Goal: Information Seeking & Learning: Learn about a topic

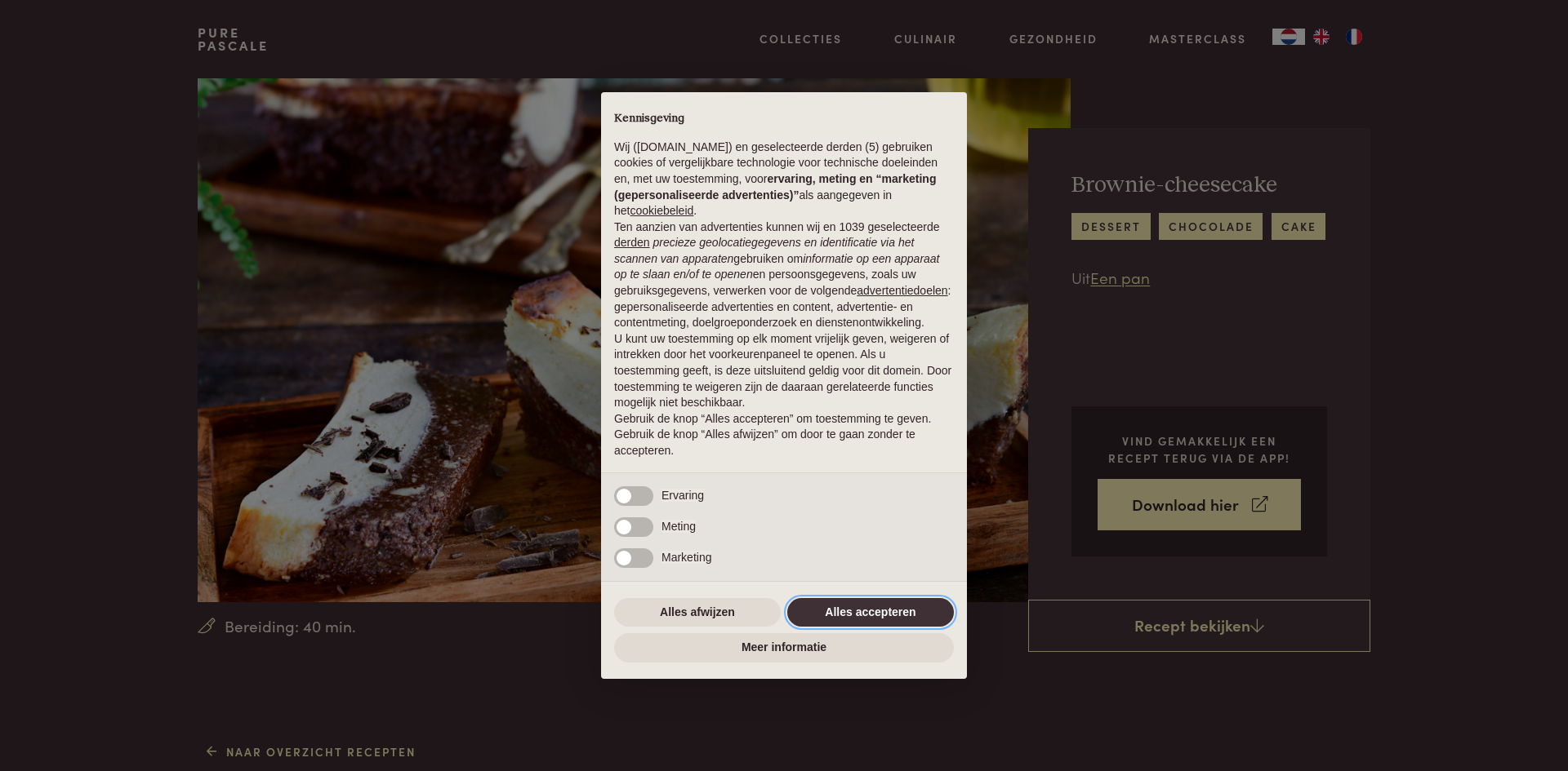
click at [872, 608] on button "Alles accepteren" at bounding box center [871, 612] width 167 height 29
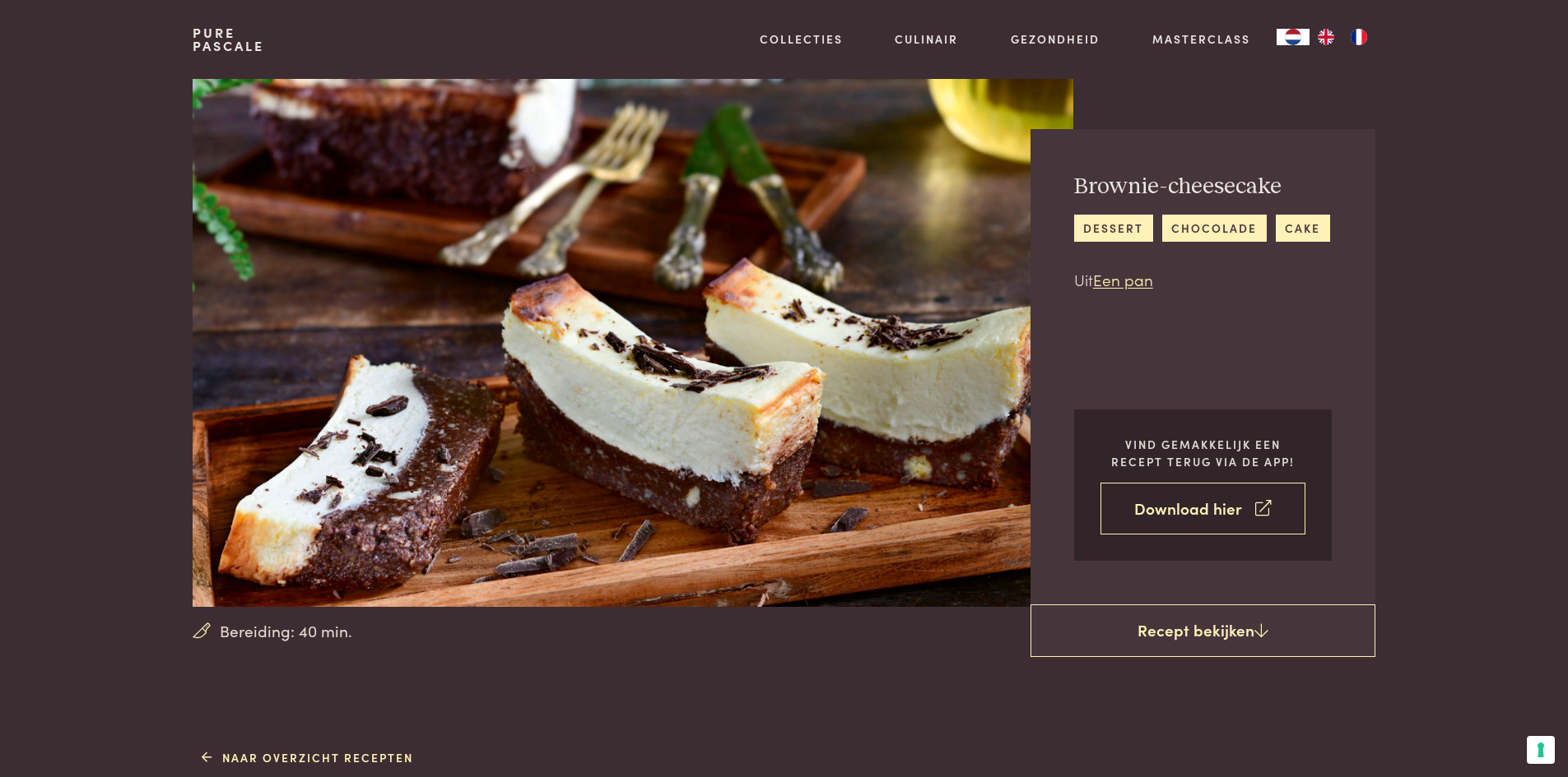
click at [1143, 513] on link "Download hier" at bounding box center [1202, 508] width 205 height 52
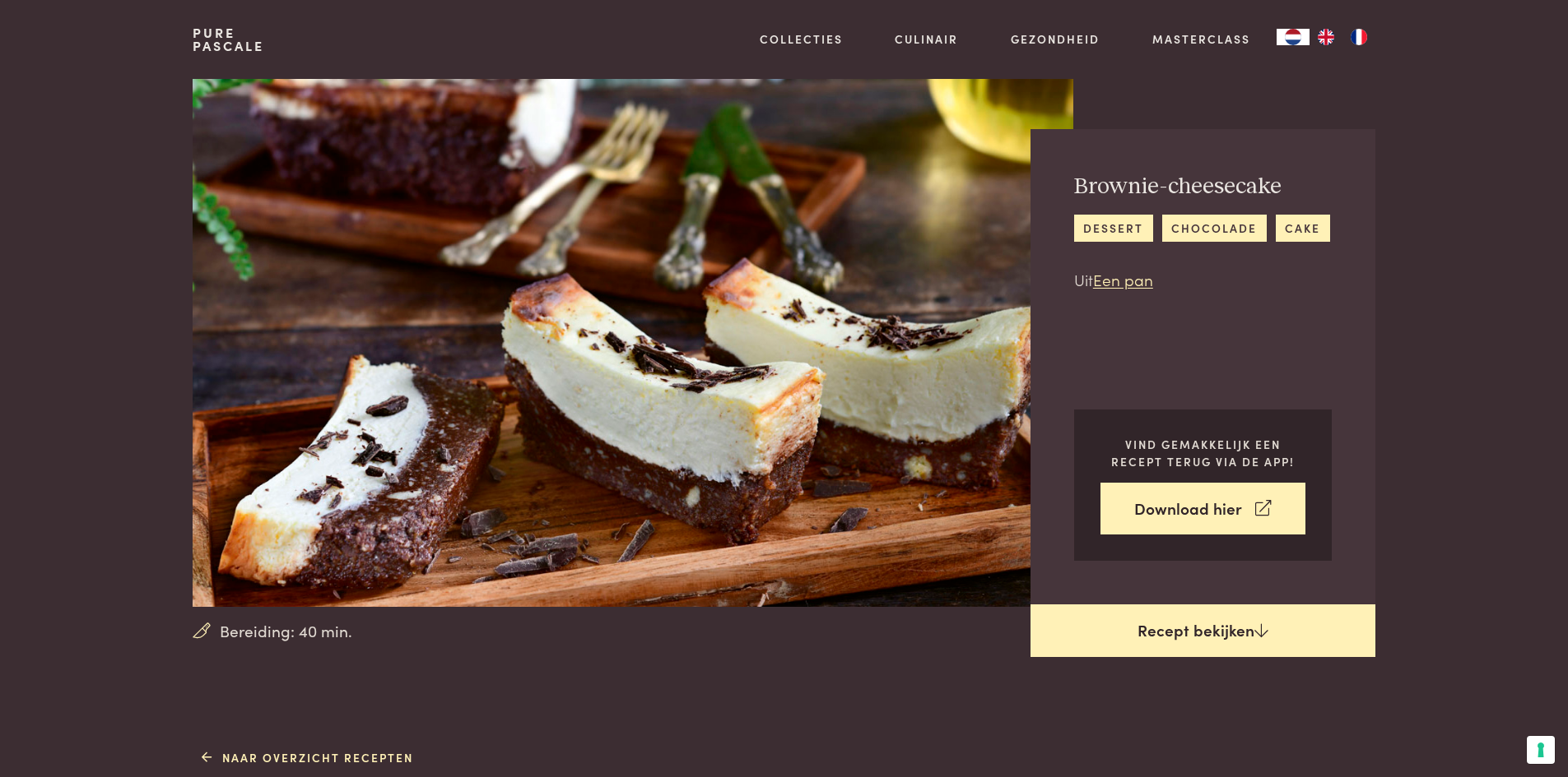
click at [1126, 609] on div "Brownie-cheesecake dessert chocolade cake Uit Een pan Vind gemakkelijk een rece…" at bounding box center [1203, 393] width 345 height 528
click at [1133, 618] on link "Recept bekijken" at bounding box center [1203, 631] width 345 height 53
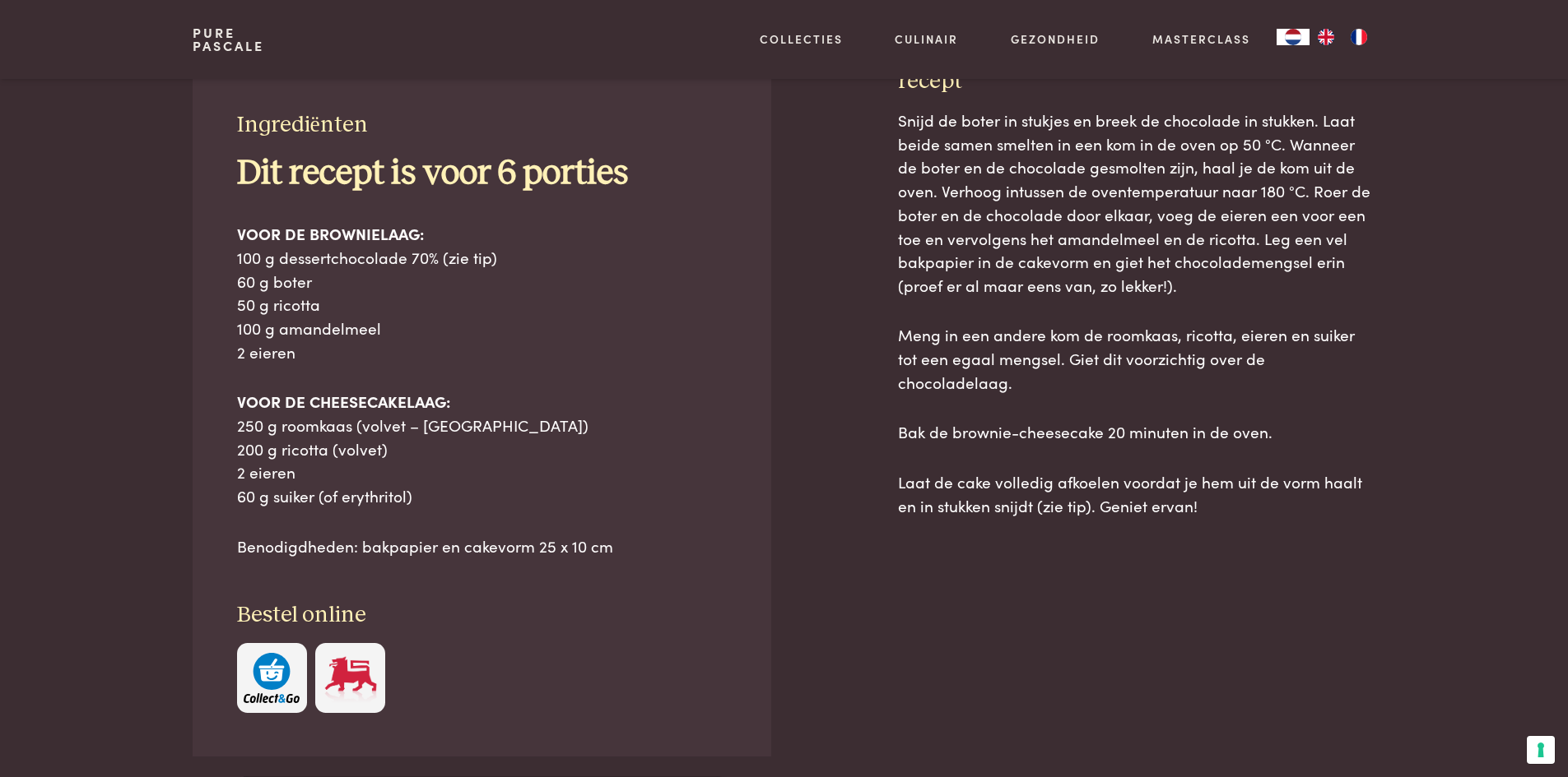
scroll to position [744, 0]
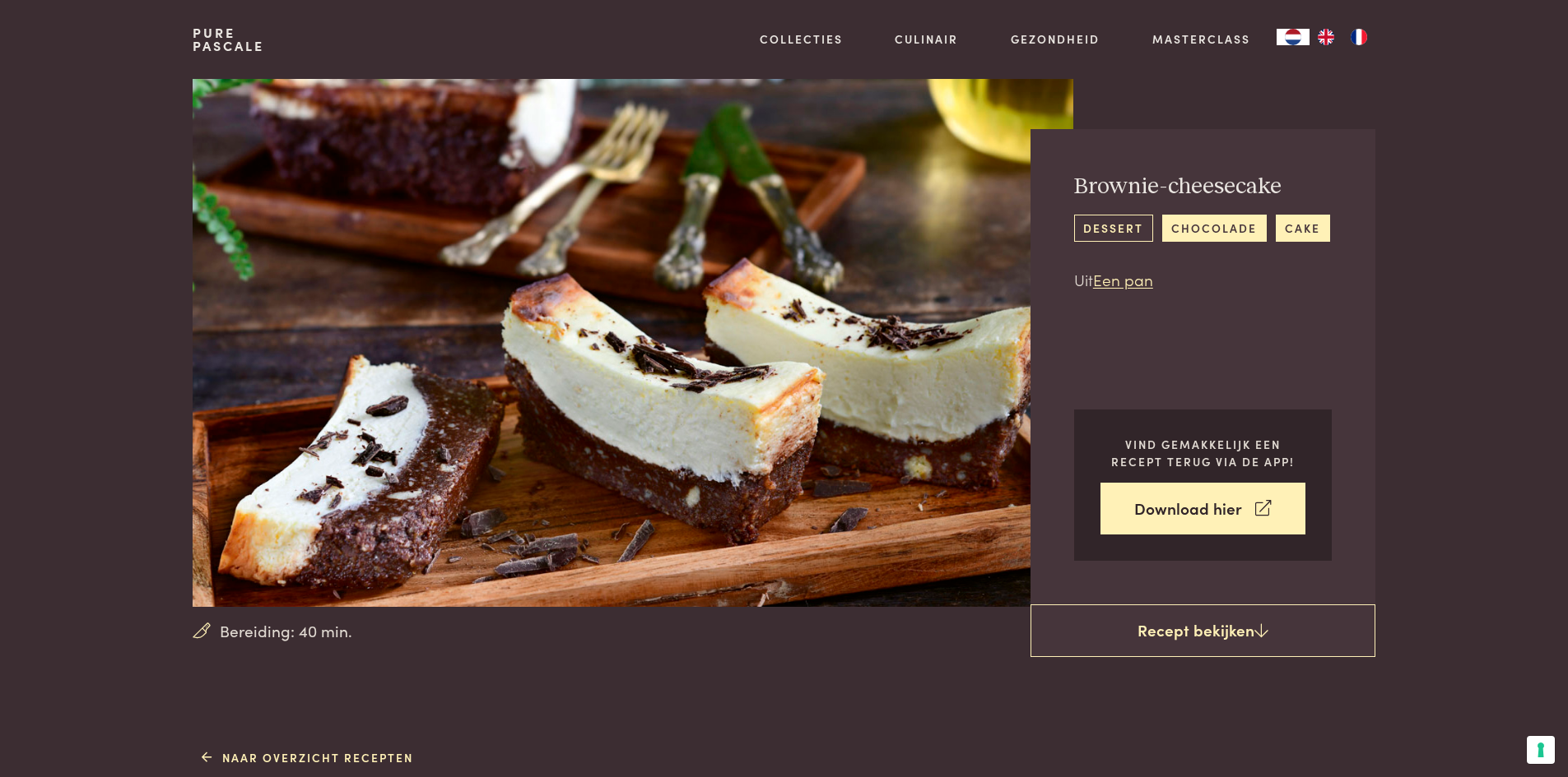
click at [1101, 223] on link "dessert" at bounding box center [1113, 228] width 79 height 27
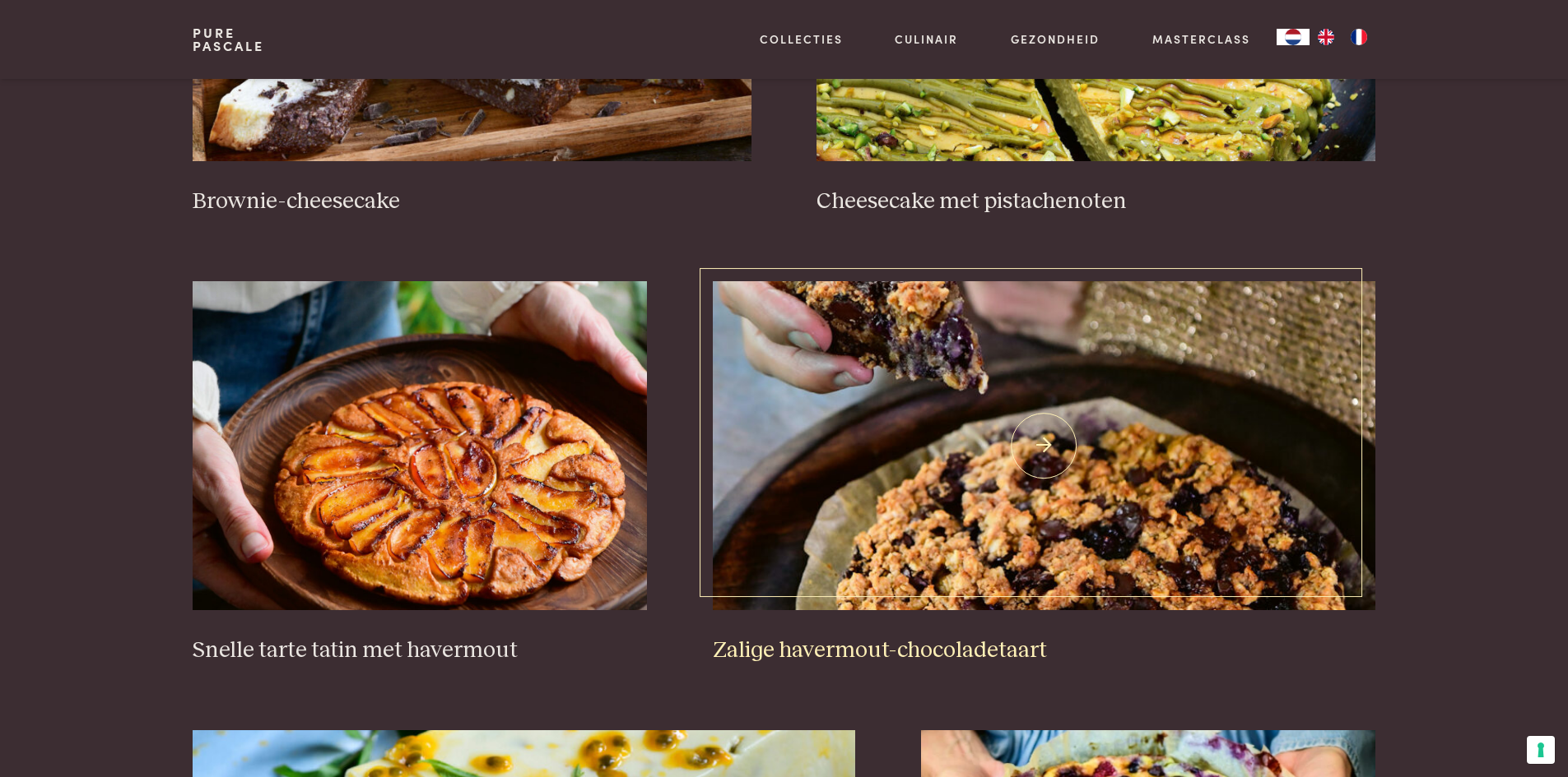
scroll to position [905, 0]
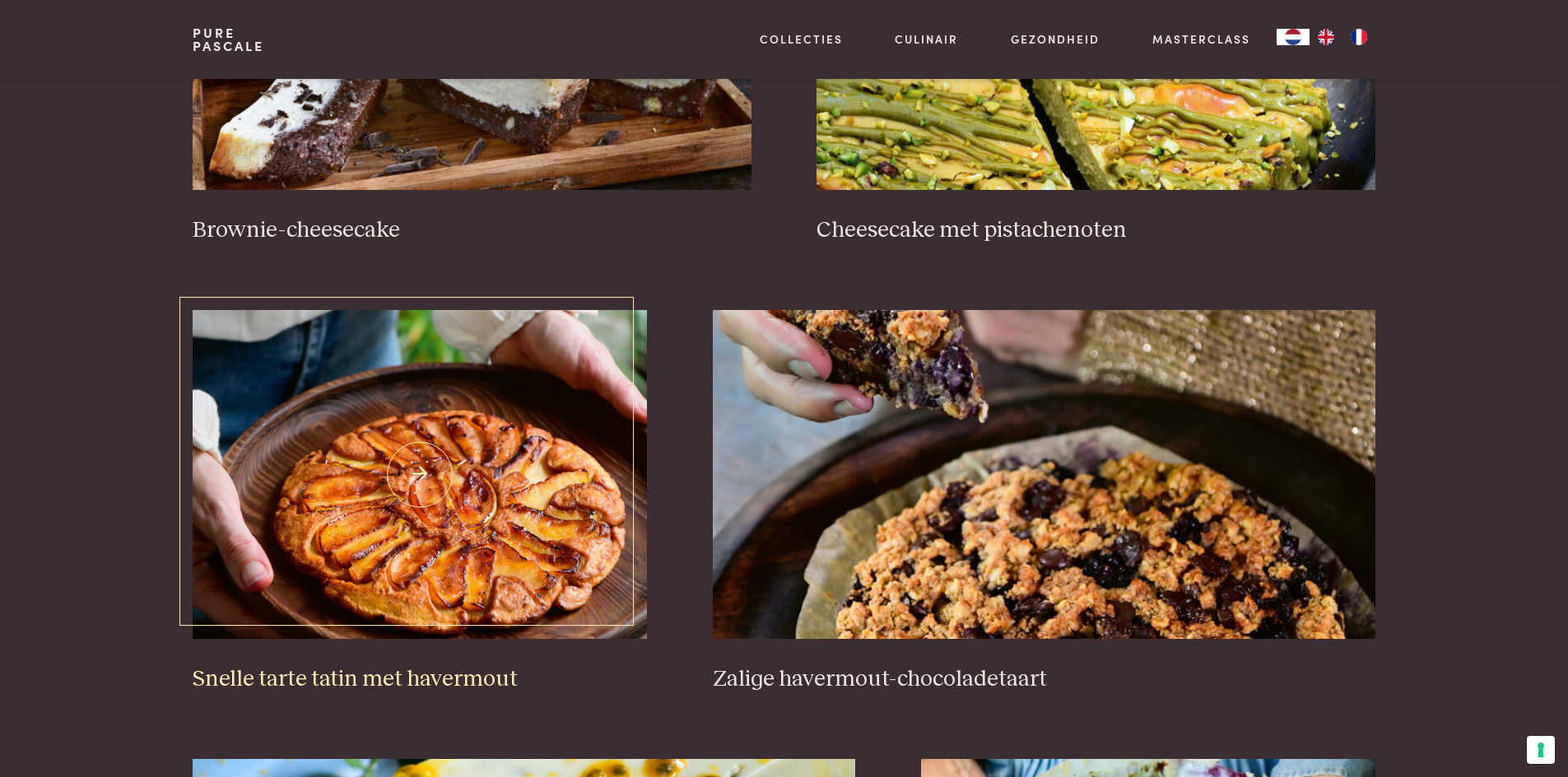
click at [506, 473] on img at bounding box center [420, 474] width 455 height 329
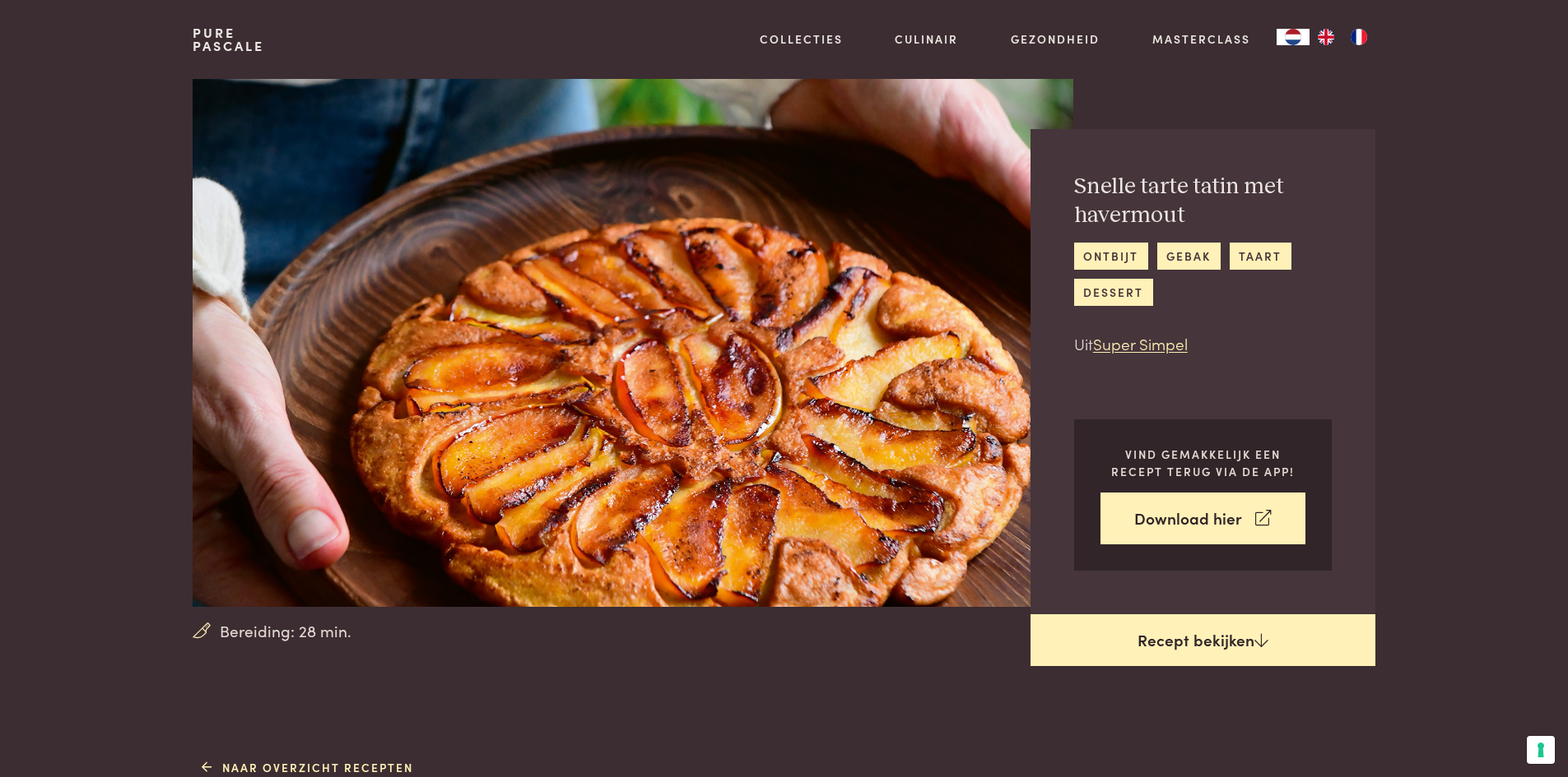
click at [1083, 629] on link "Recept bekijken" at bounding box center [1203, 641] width 345 height 53
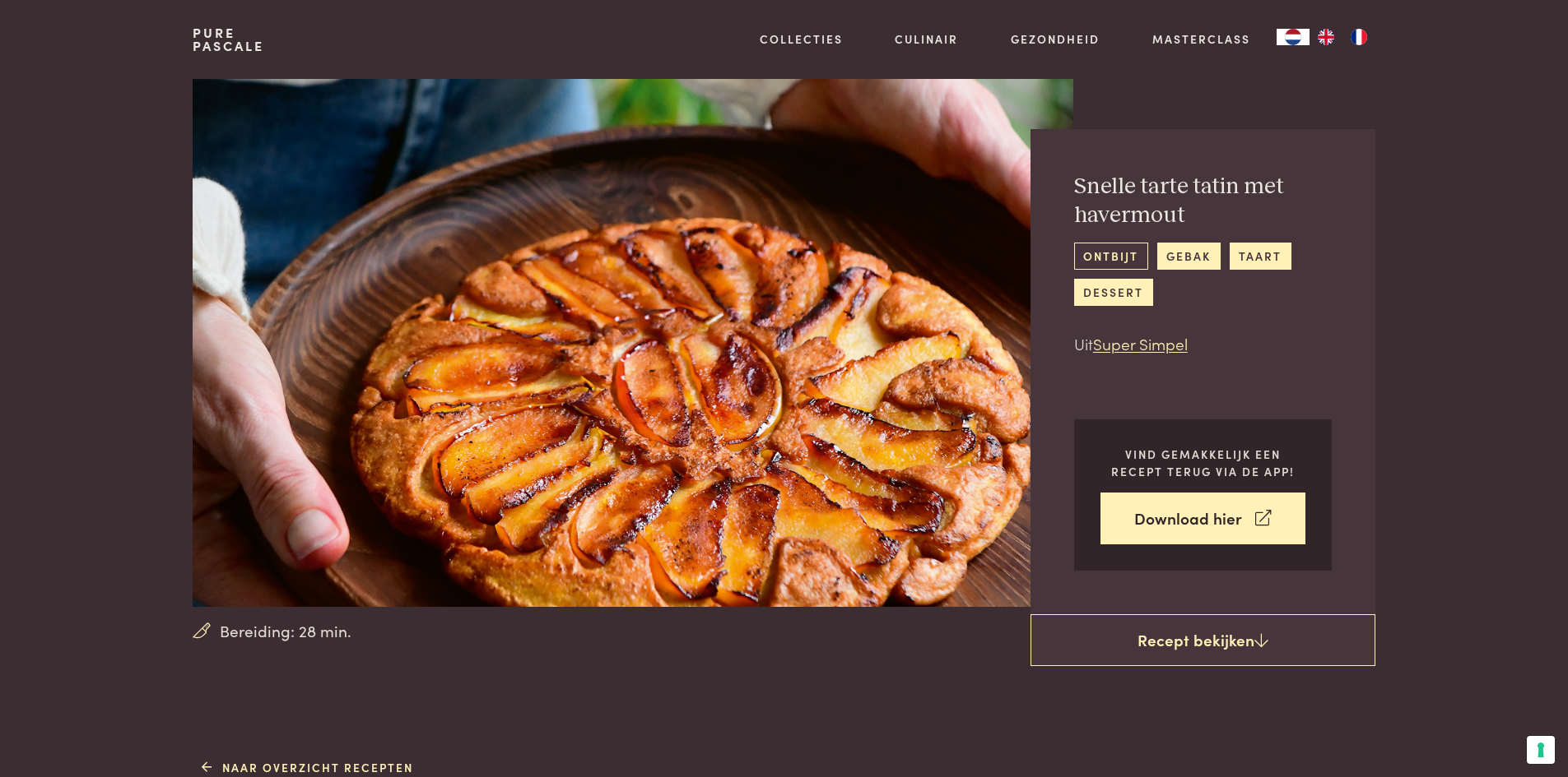
click at [1107, 264] on link "ontbijt" at bounding box center [1110, 256] width 75 height 27
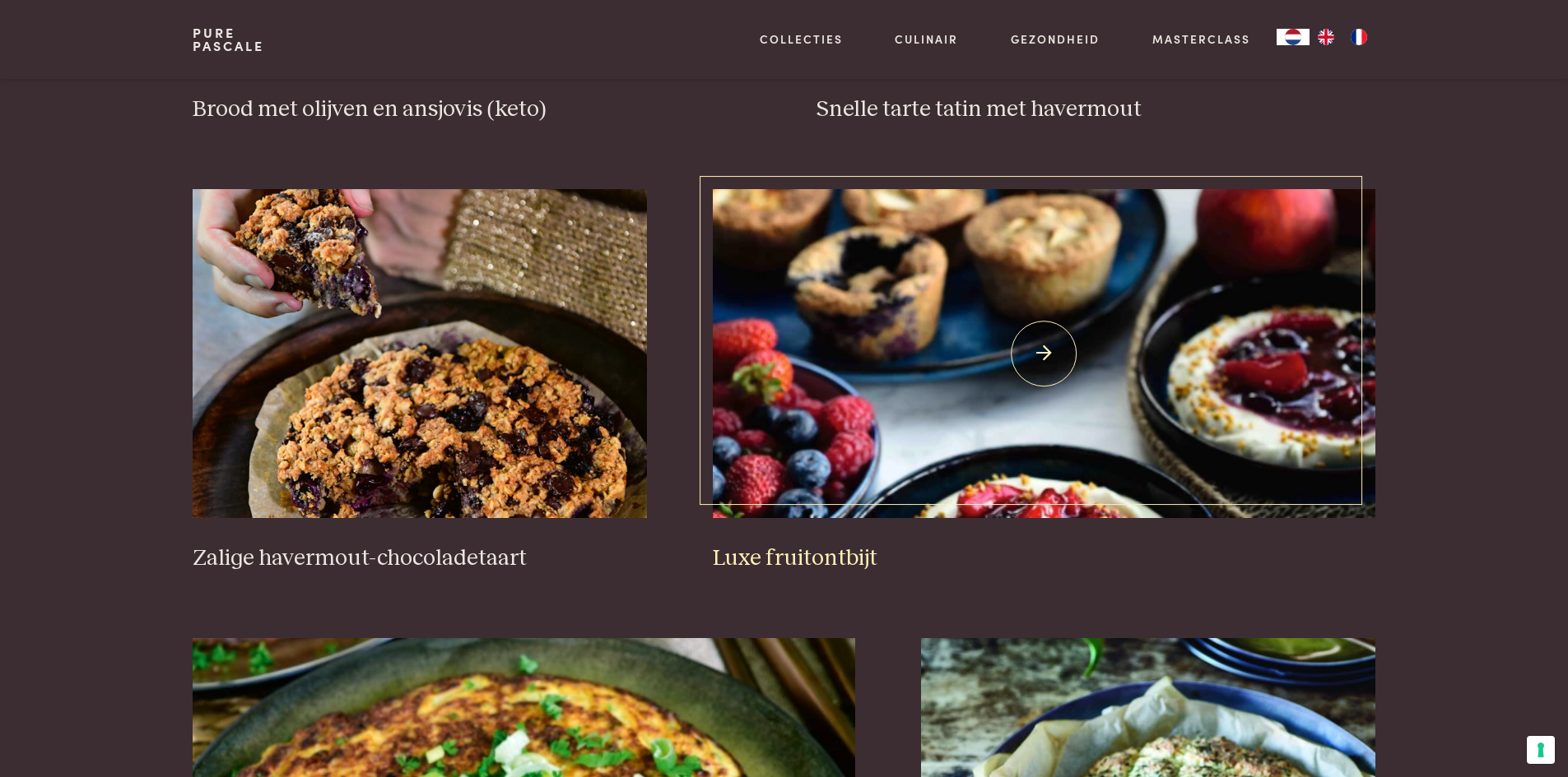
scroll to position [1069, 0]
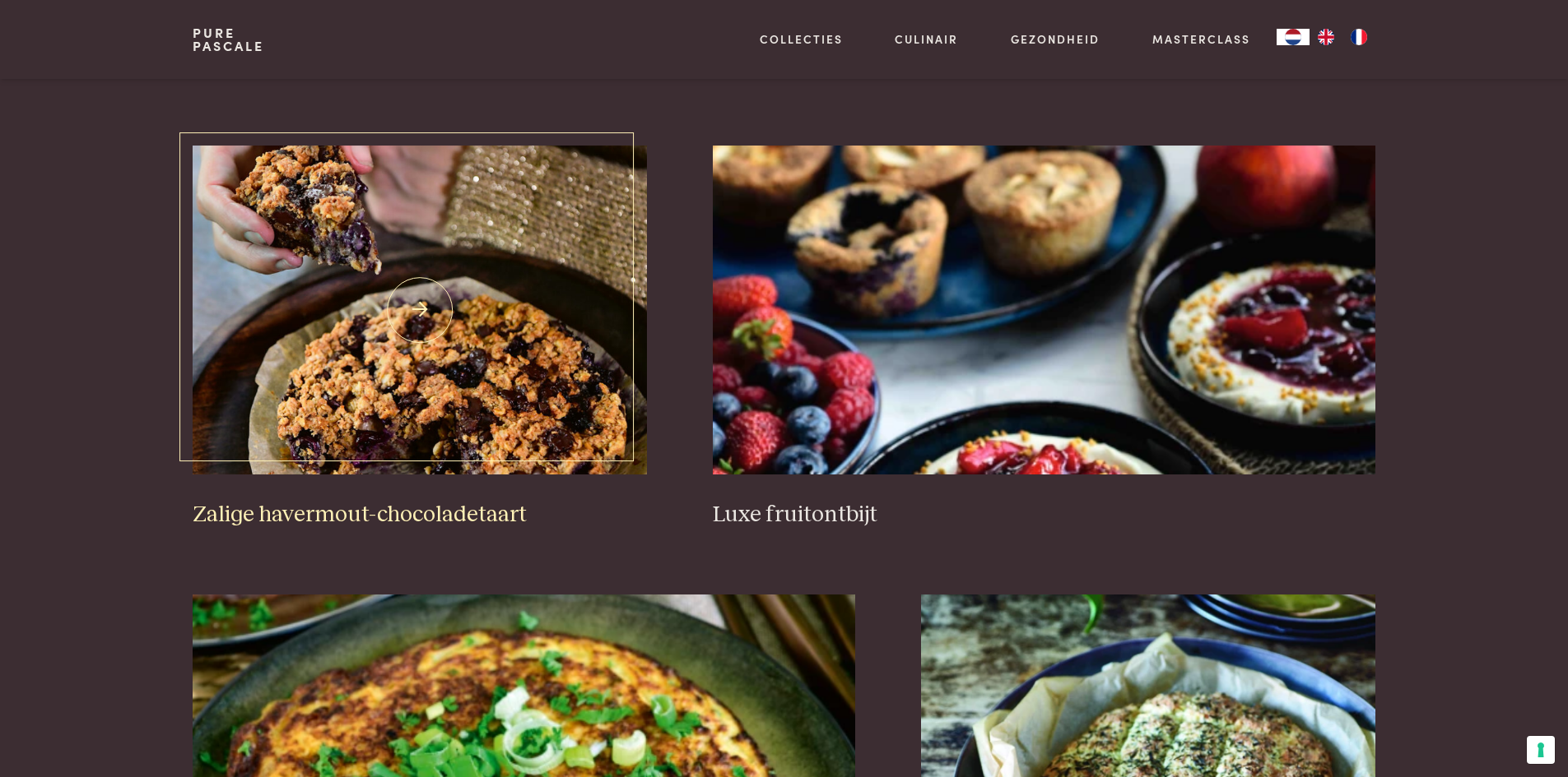
click at [369, 358] on img at bounding box center [420, 309] width 455 height 329
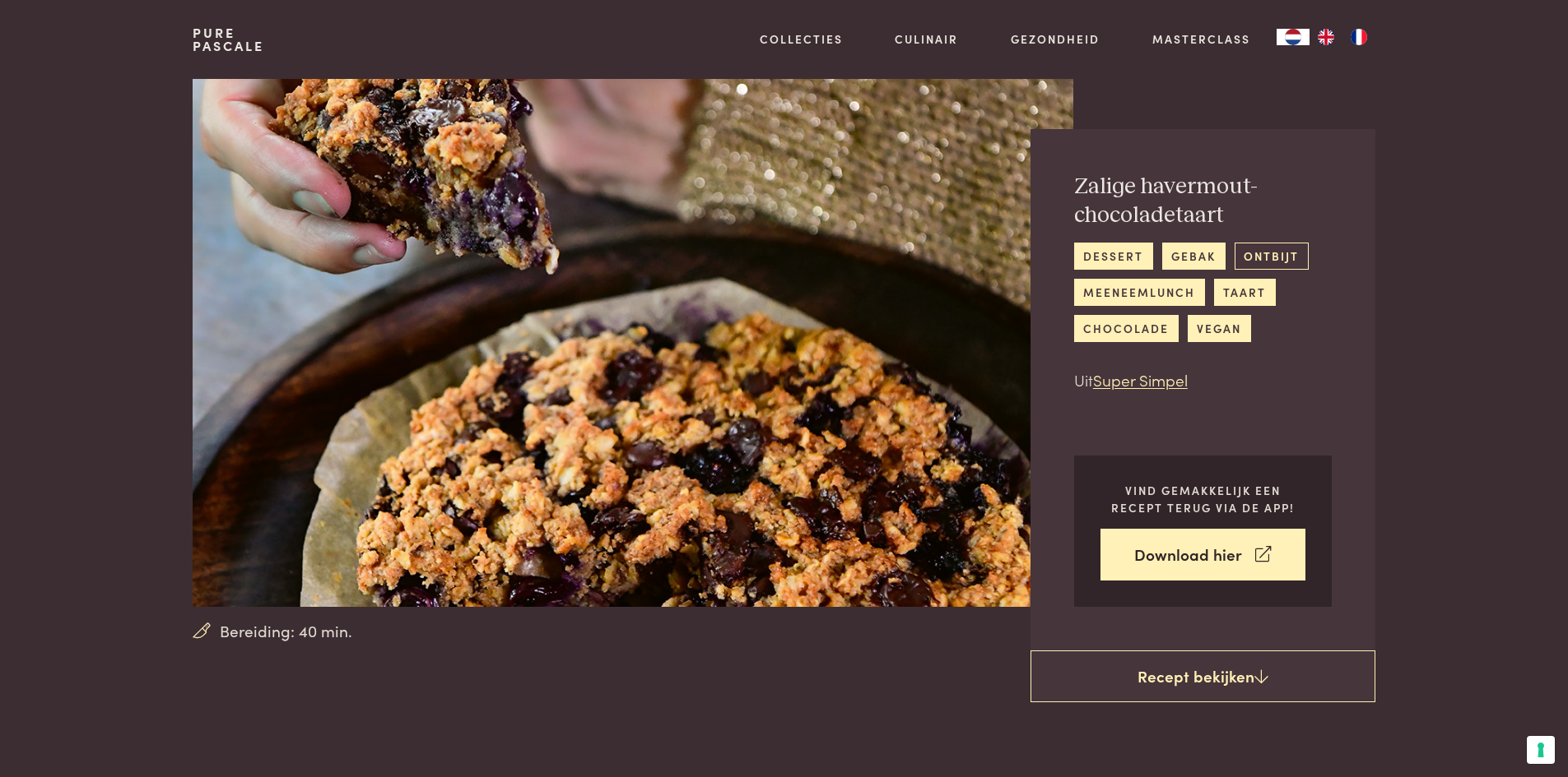
click at [1280, 248] on link "ontbijt" at bounding box center [1272, 256] width 75 height 27
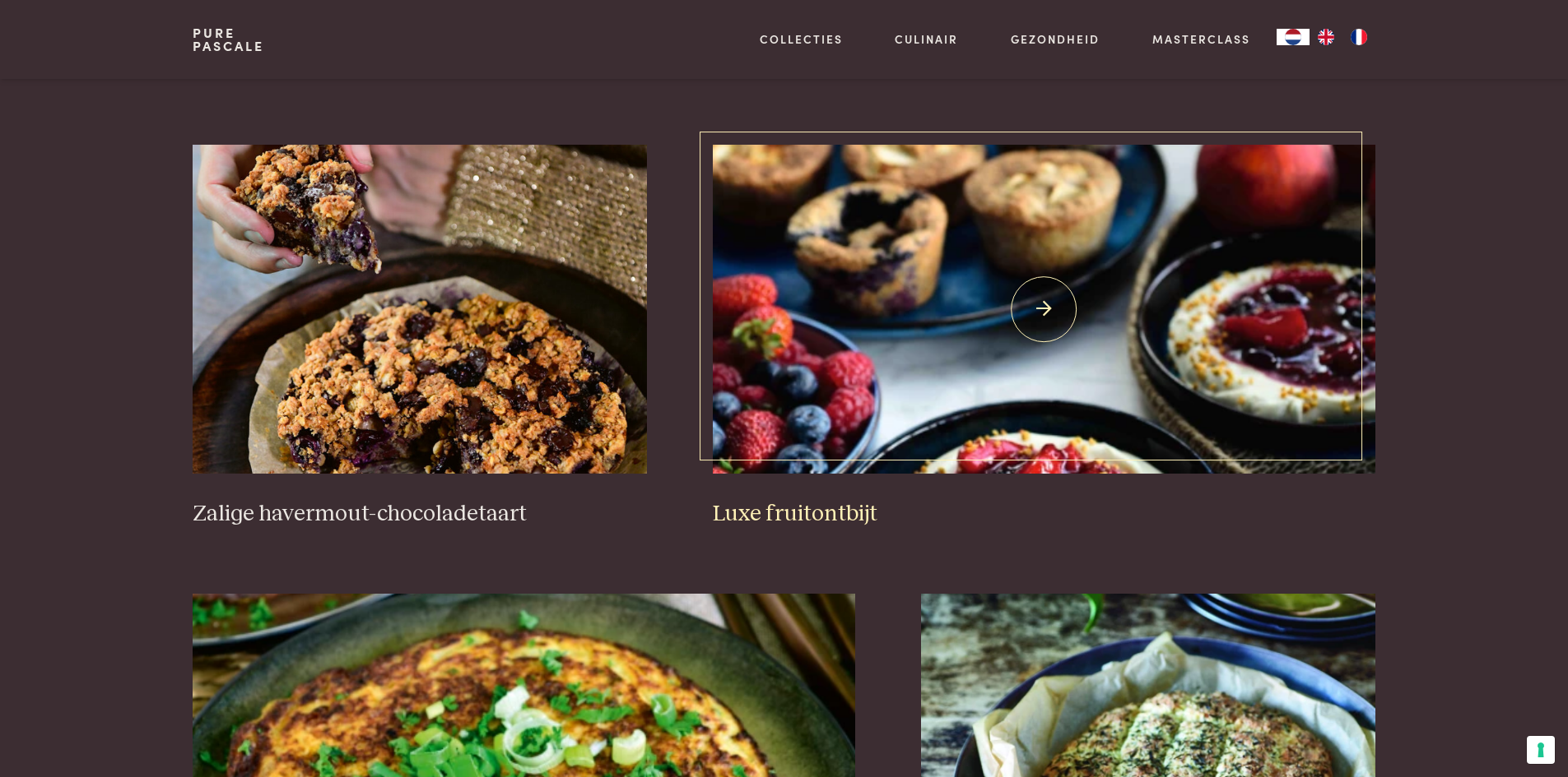
scroll to position [1069, 0]
click at [1054, 315] on img at bounding box center [1043, 309] width 662 height 329
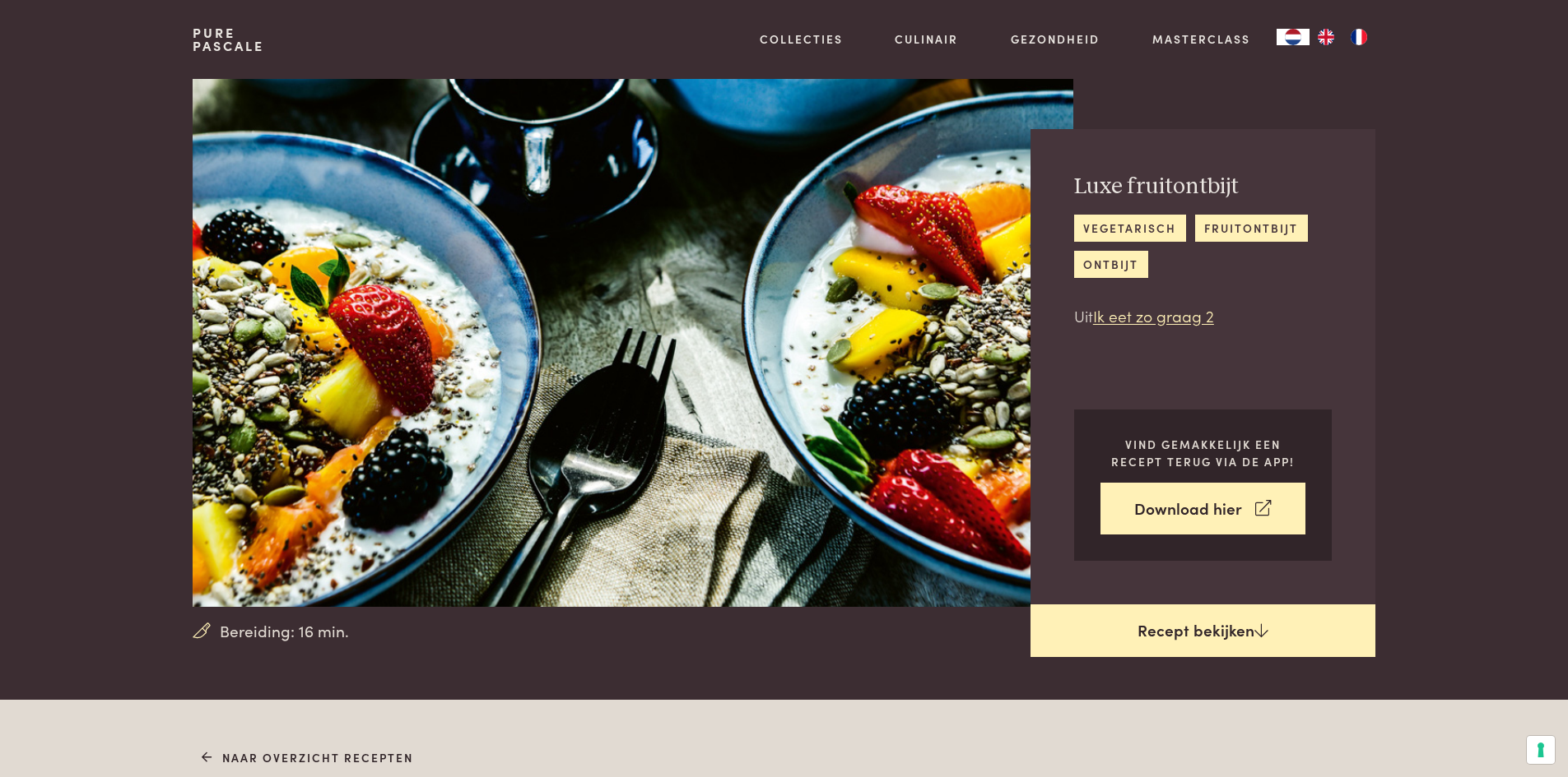
click at [1116, 619] on link "Recept bekijken" at bounding box center [1203, 631] width 345 height 53
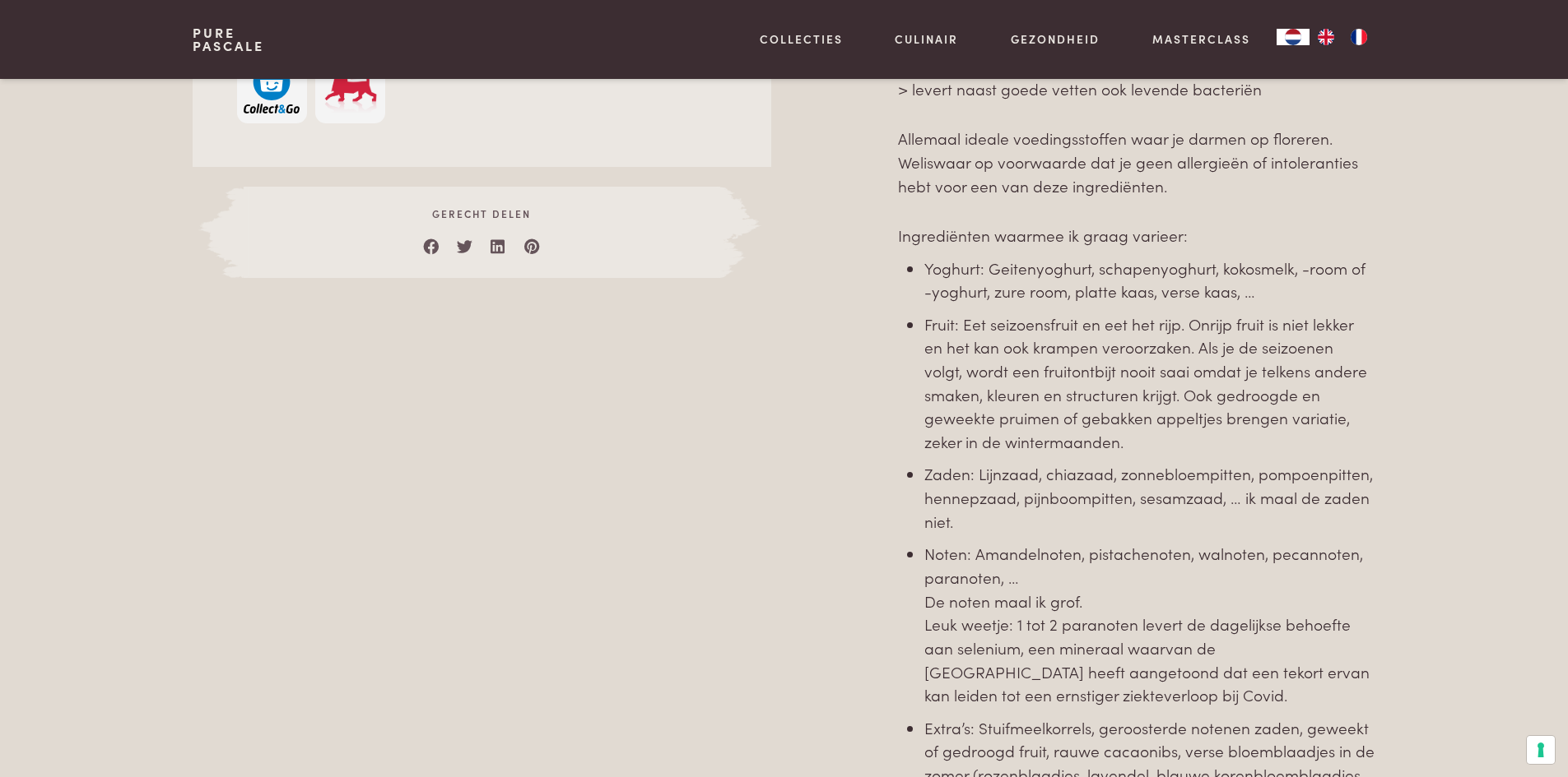
scroll to position [1194, 0]
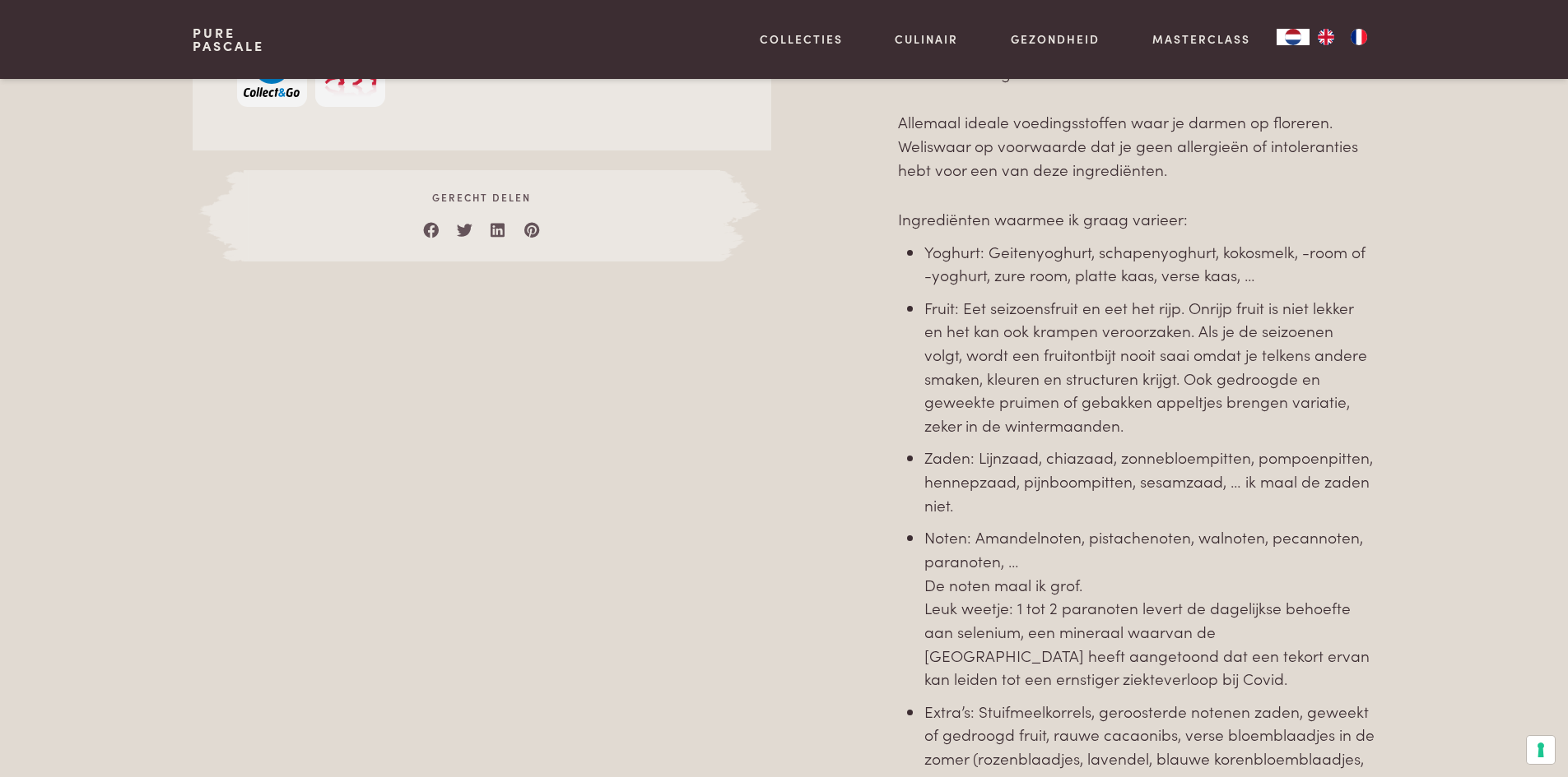
scroll to position [700, 0]
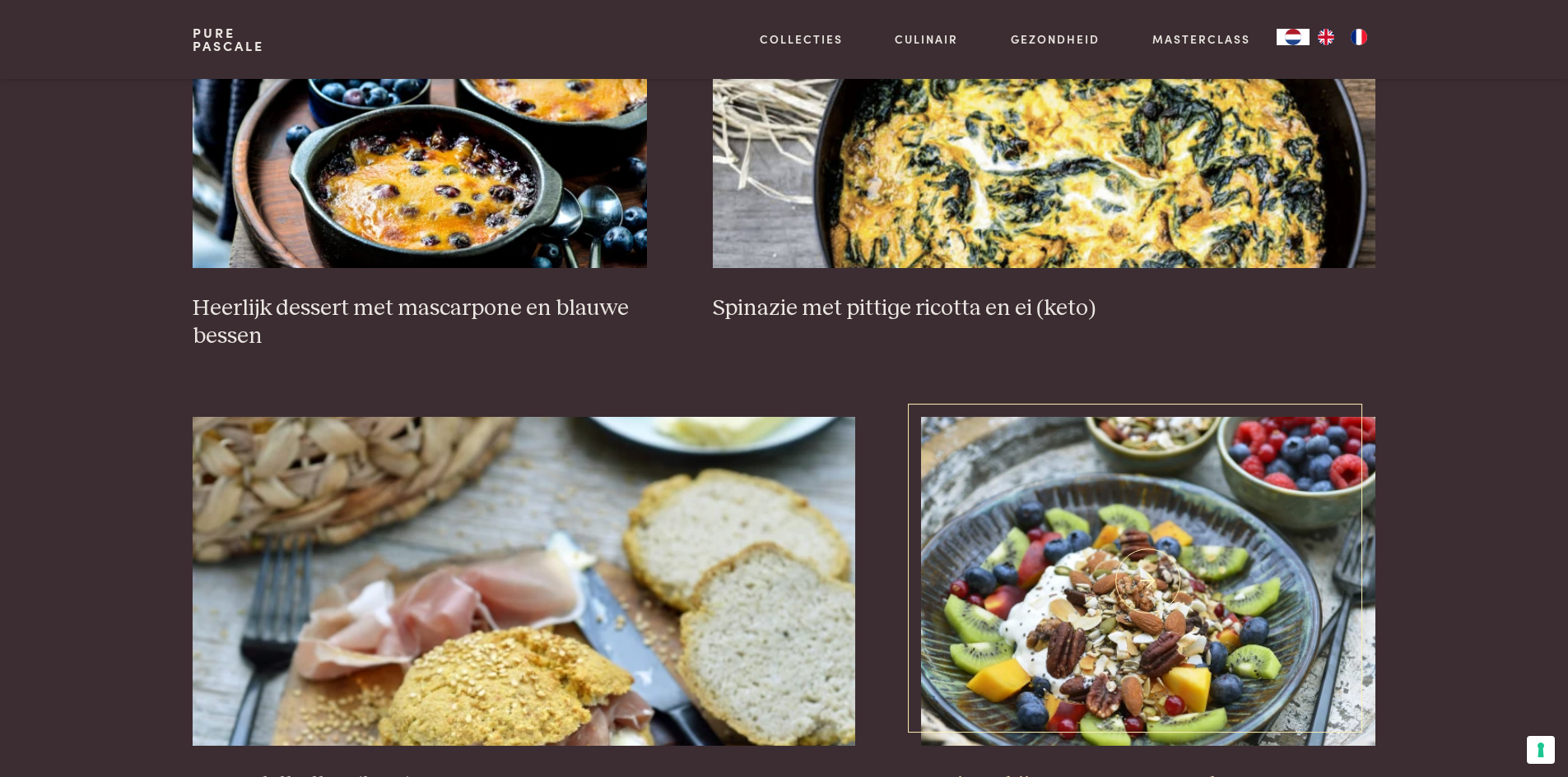
scroll to position [2879, 0]
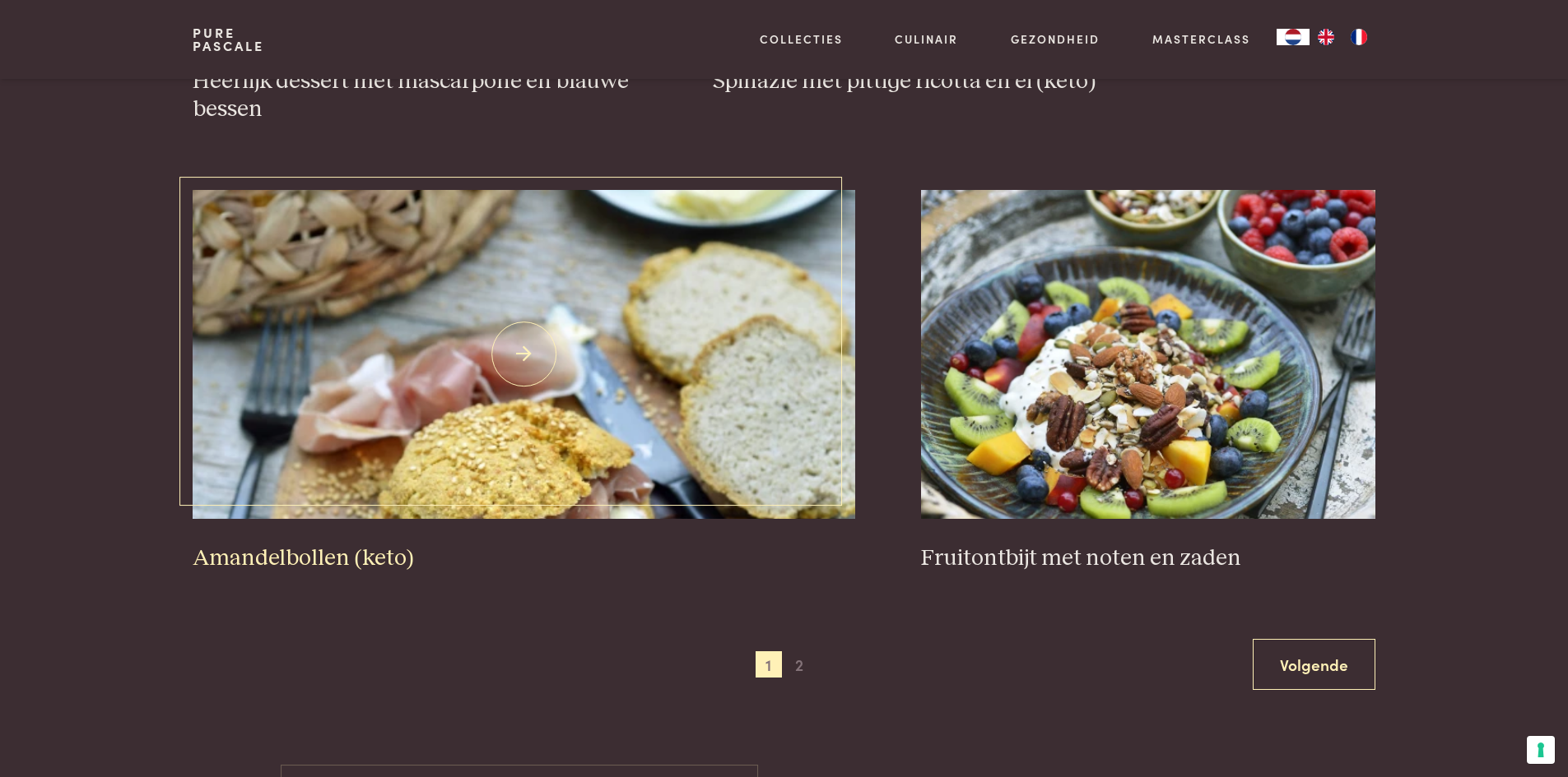
click at [767, 470] on img at bounding box center [524, 355] width 662 height 329
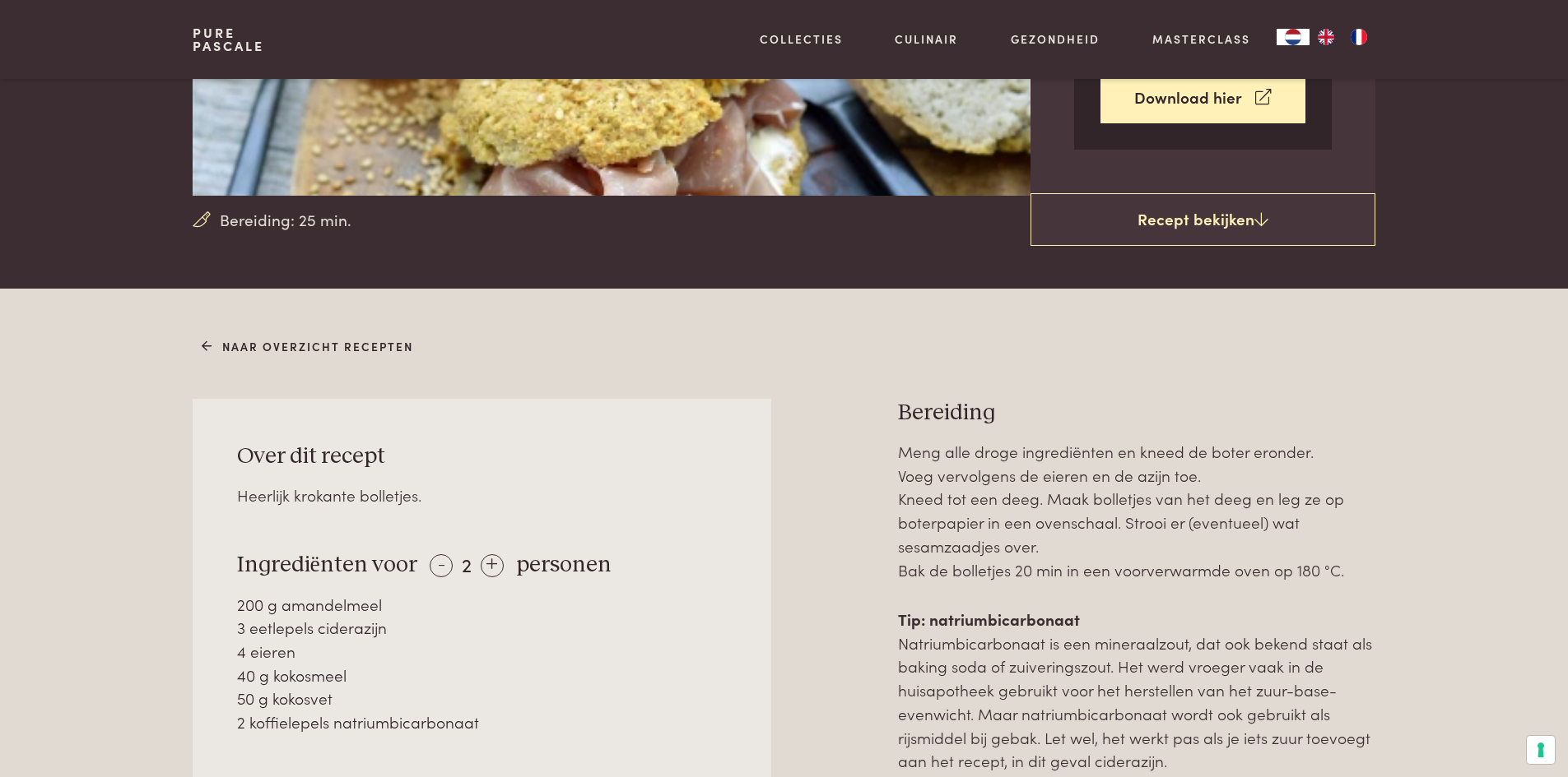
scroll to position [493, 0]
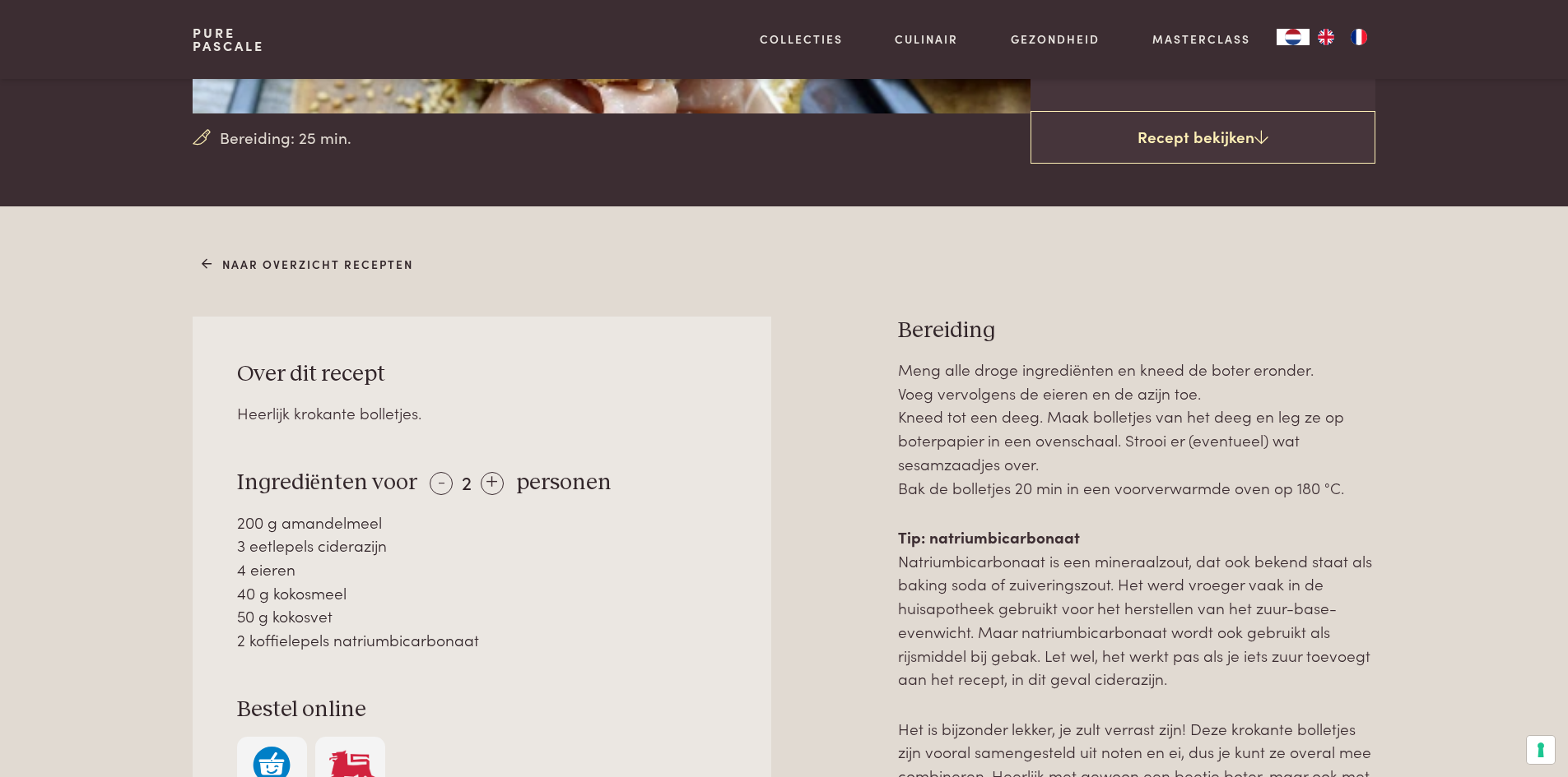
click at [238, 51] on link "Pure Pascale" at bounding box center [228, 40] width 72 height 26
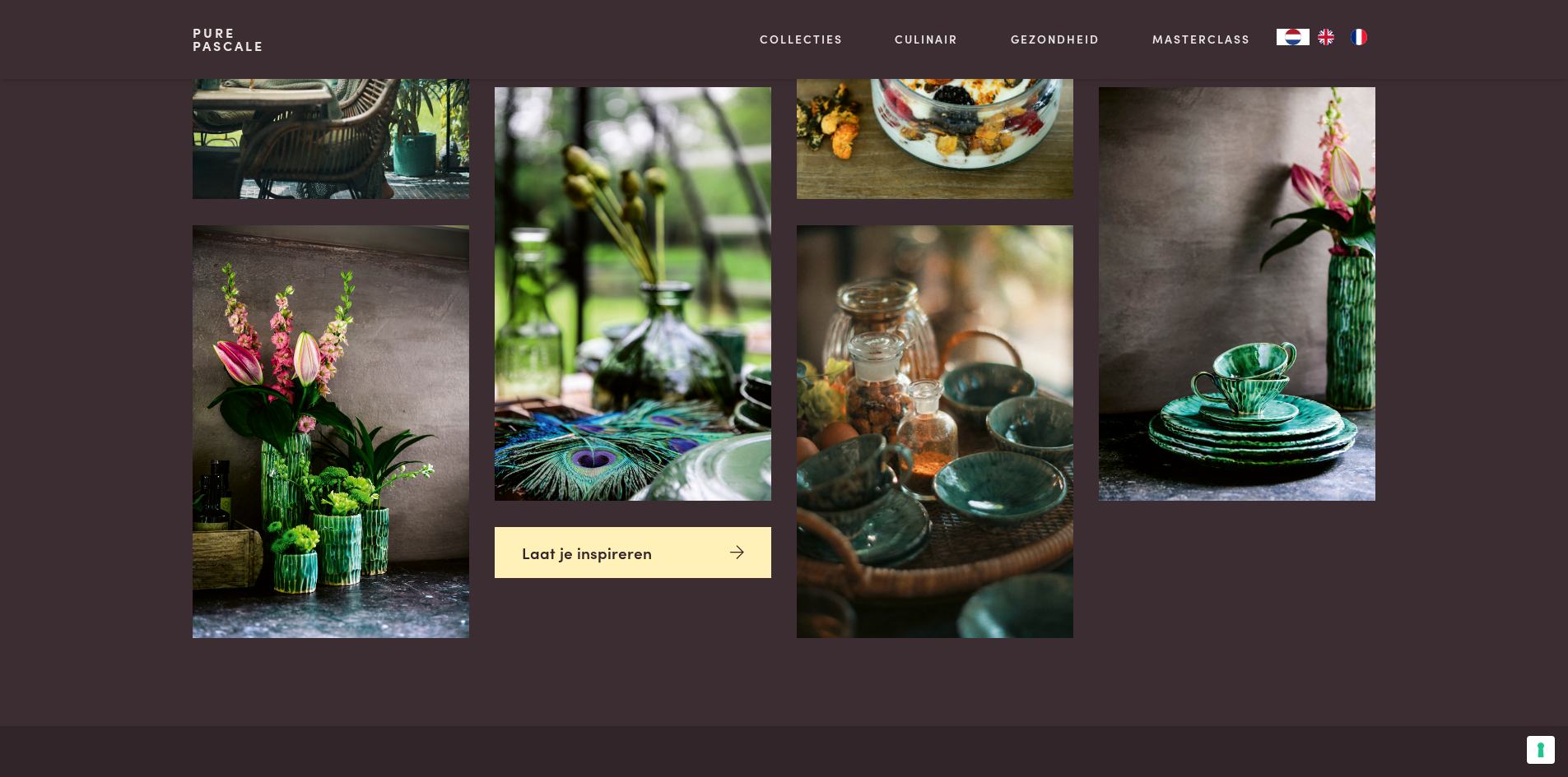
scroll to position [3702, 0]
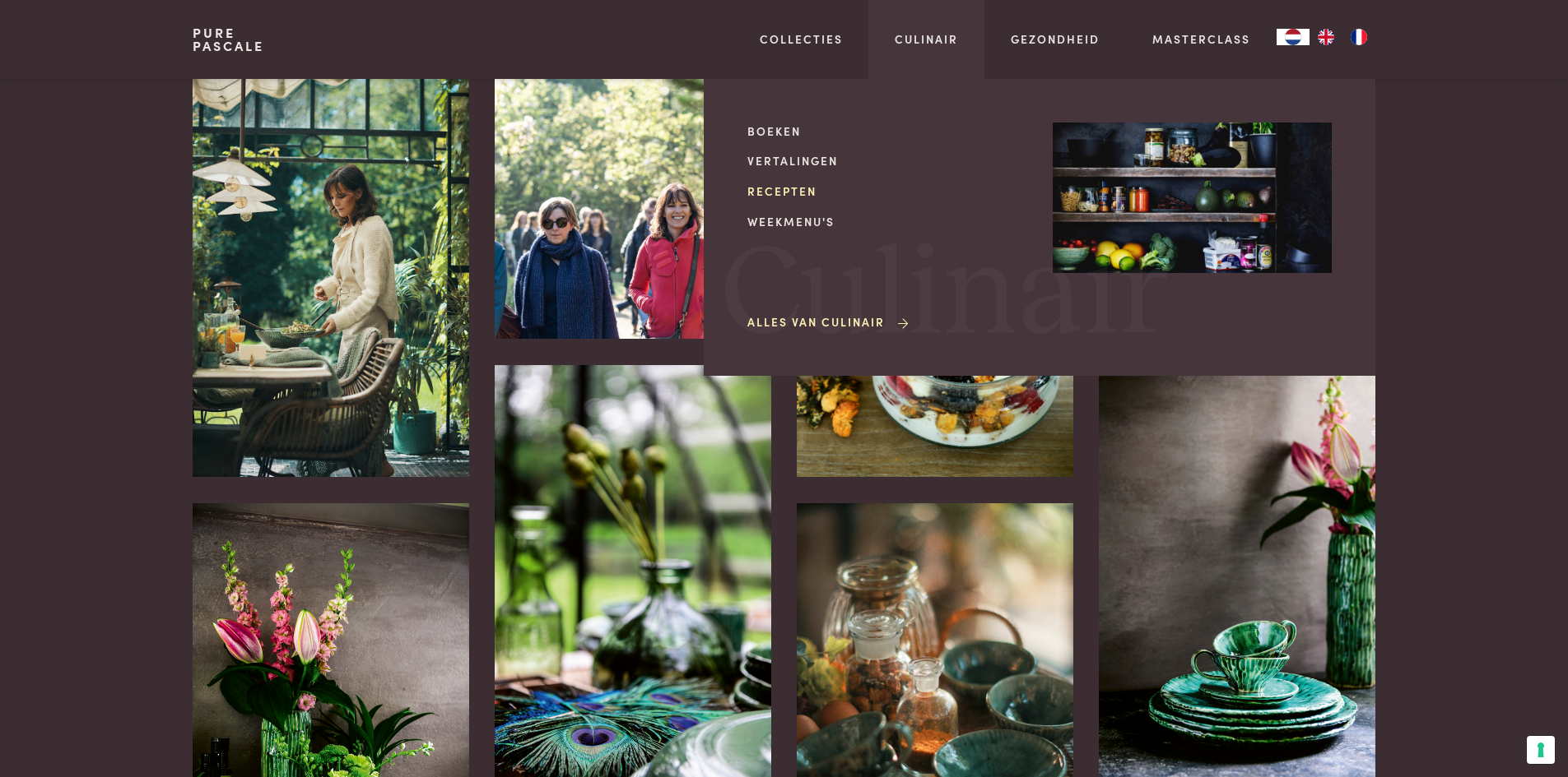
click at [778, 184] on link "Recepten" at bounding box center [887, 191] width 279 height 17
